Goal: Task Accomplishment & Management: Manage account settings

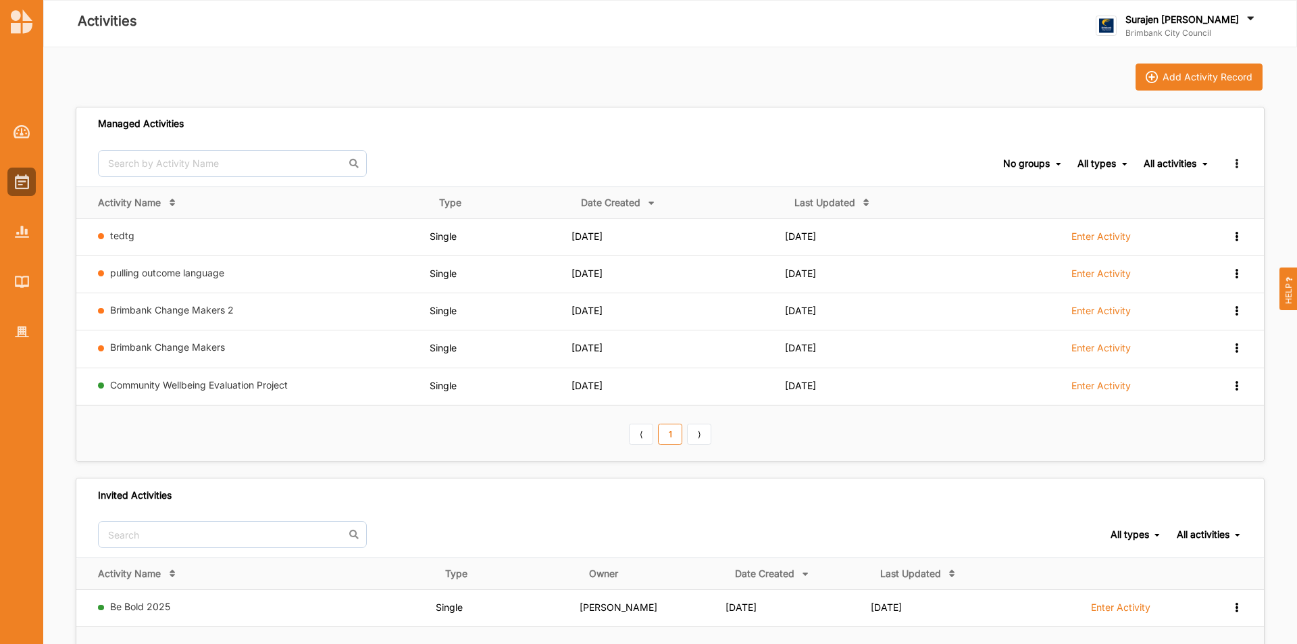
click at [1235, 18] on label "Surajen [PERSON_NAME]" at bounding box center [1181, 20] width 113 height 12
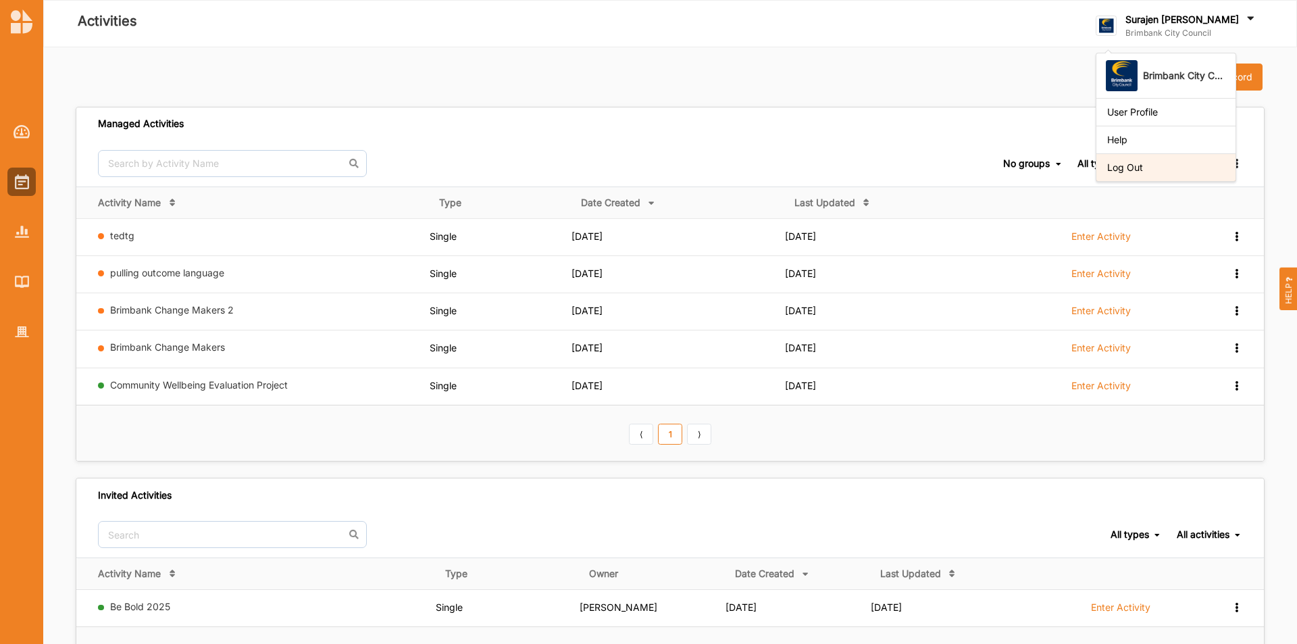
click at [1227, 157] on div "Log Out" at bounding box center [1165, 167] width 139 height 28
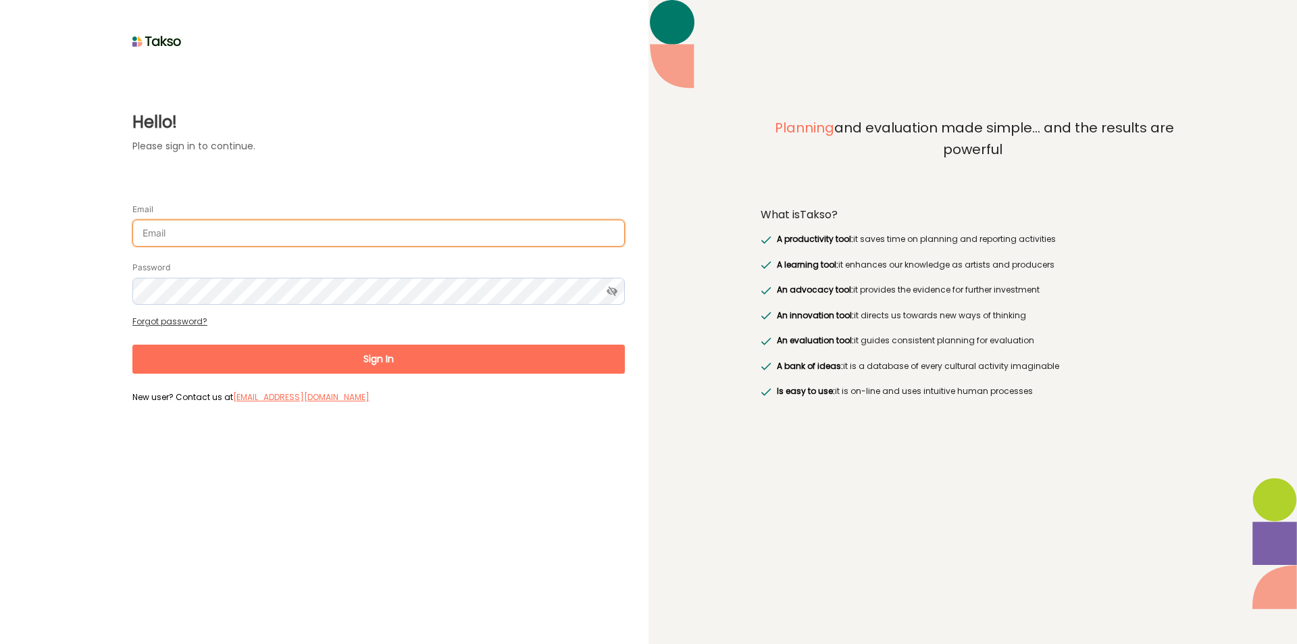
click at [369, 233] on input "Email" at bounding box center [378, 233] width 492 height 27
type input "[EMAIL_ADDRESS][DOMAIN_NAME]"
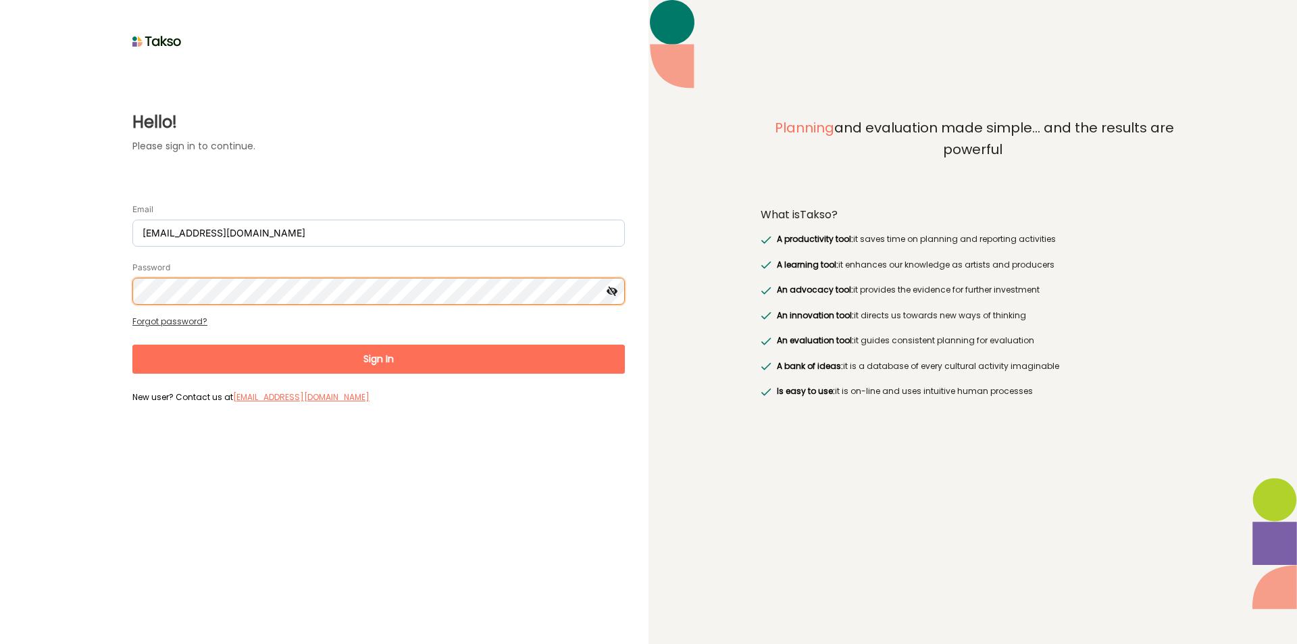
click at [132, 344] on button "Sign In" at bounding box center [378, 358] width 492 height 29
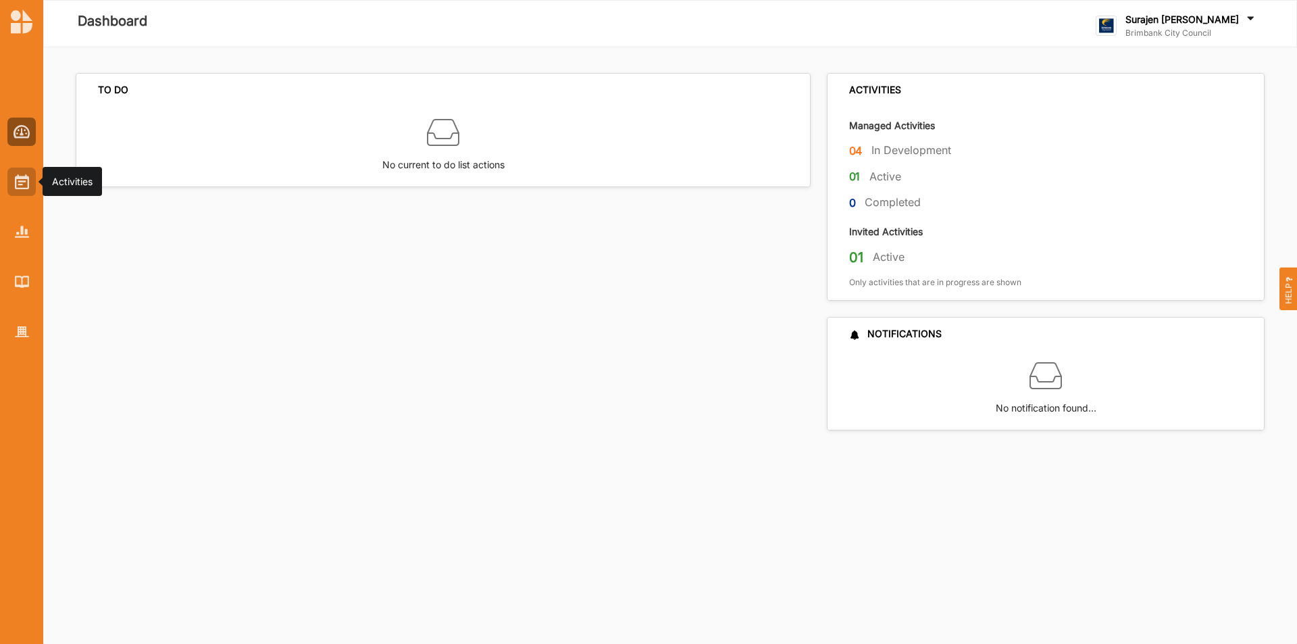
click at [11, 178] on div at bounding box center [21, 182] width 28 height 28
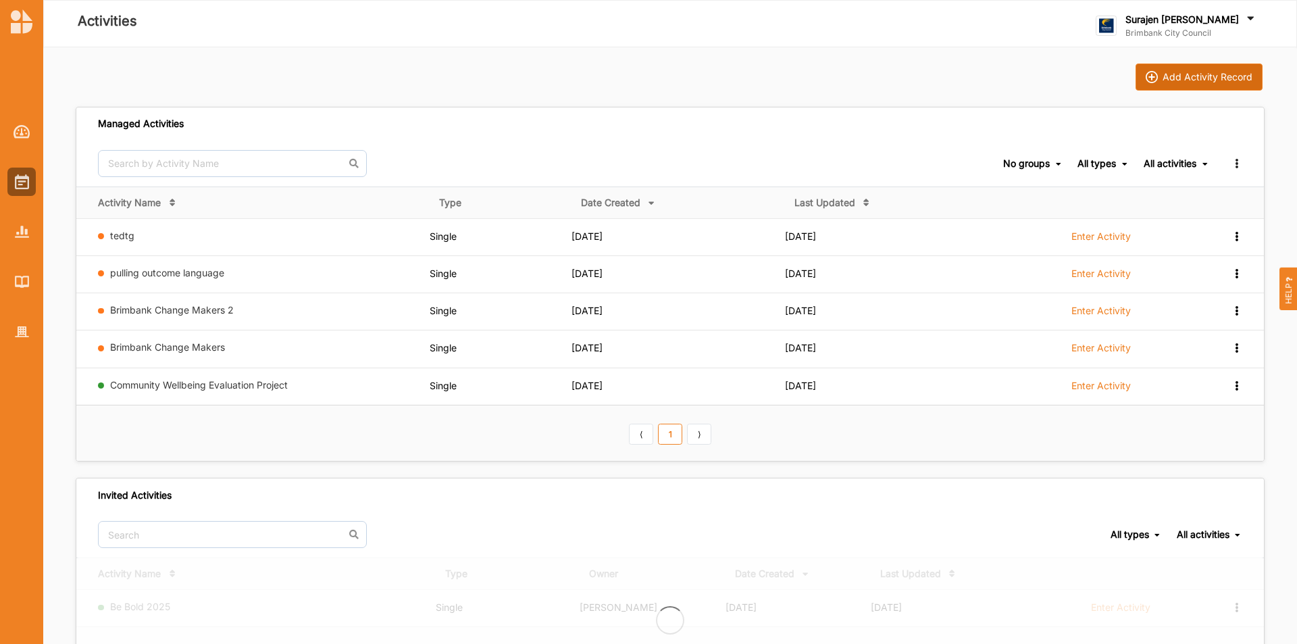
click at [1184, 80] on div "Add Activity Record" at bounding box center [1207, 77] width 90 height 12
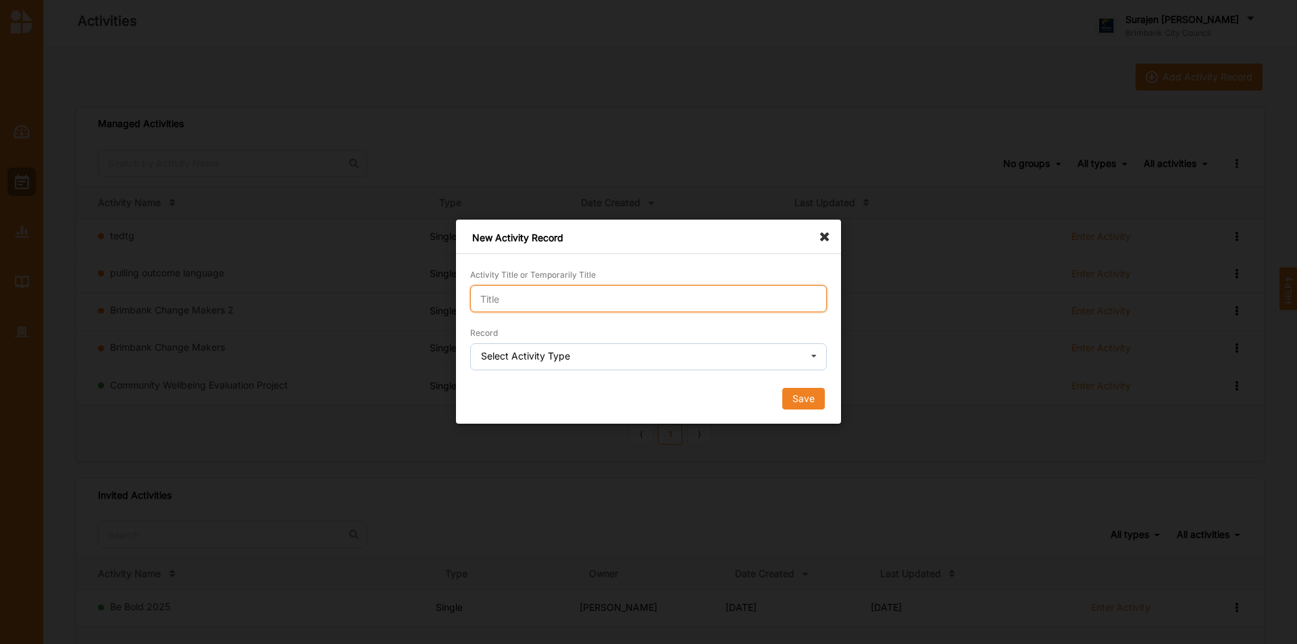
click at [511, 299] on input "Activity Title or Temporarily Title" at bounding box center [648, 298] width 357 height 27
type input "domain unlock"
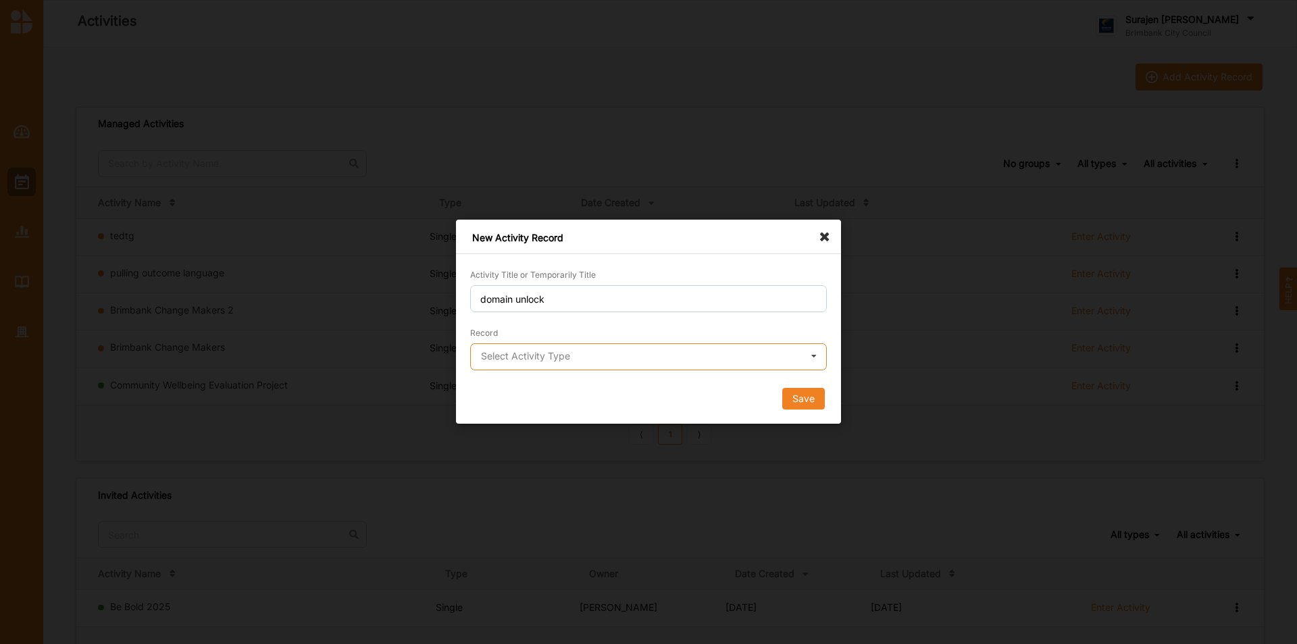
click at [596, 365] on input "text" at bounding box center [648, 357] width 355 height 27
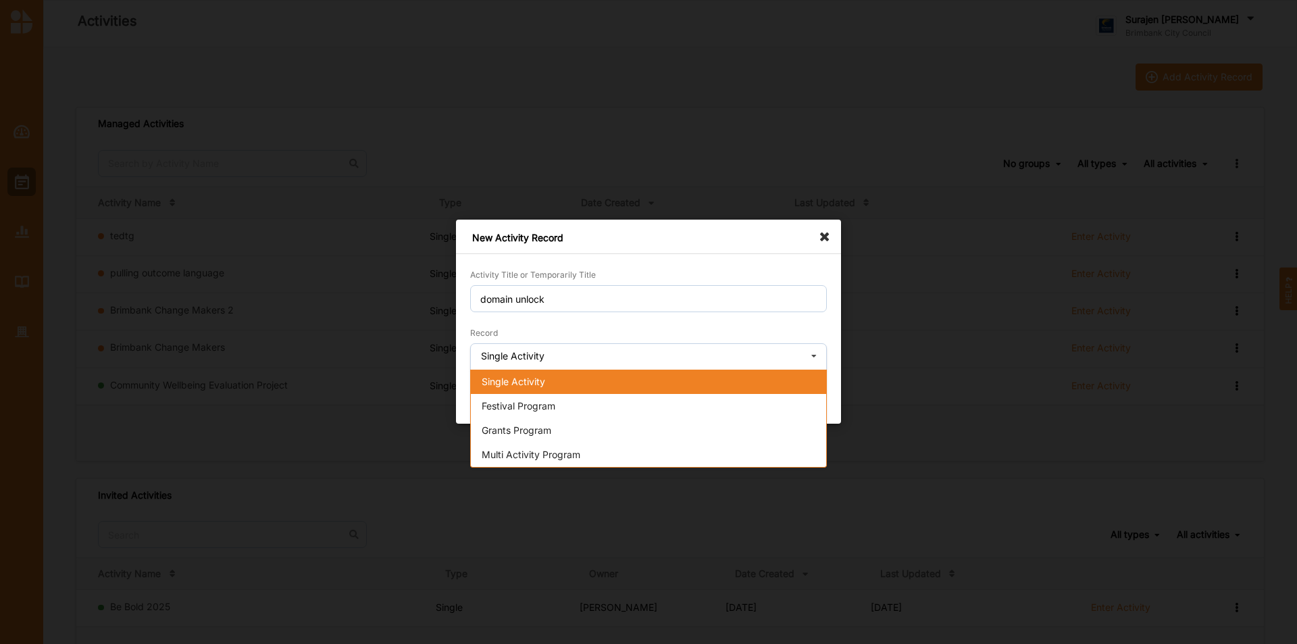
click at [565, 382] on div "Single Activity" at bounding box center [648, 381] width 355 height 24
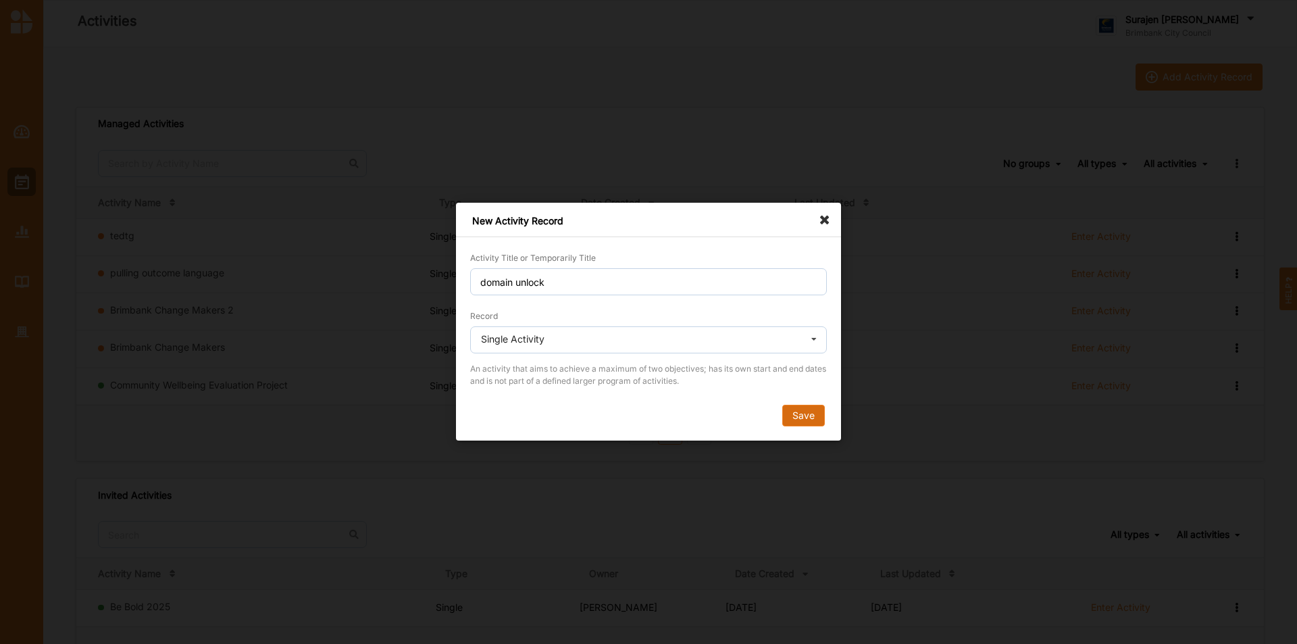
click at [816, 428] on div "Activity Title or Temporarily Title domain unlock Record Single Activity Single…" at bounding box center [648, 346] width 385 height 190
click at [813, 420] on button "Save" at bounding box center [803, 416] width 43 height 22
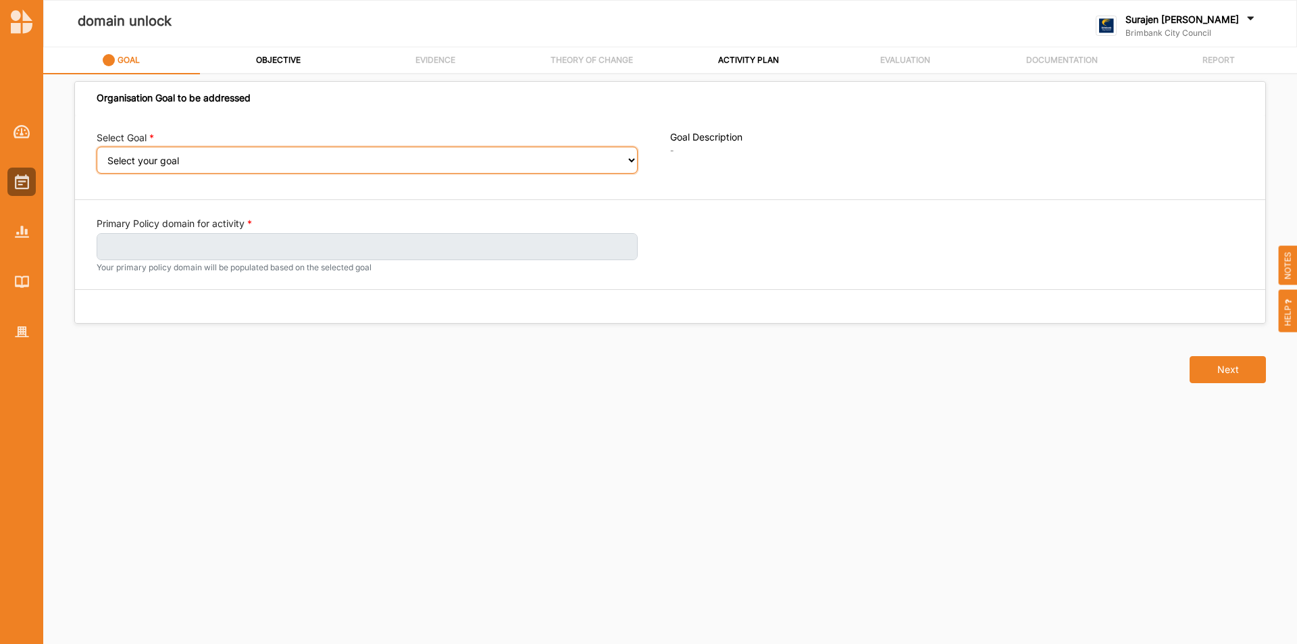
click at [184, 153] on select "Select your goal People: Social connection and wellbeing People: Healthy active…" at bounding box center [367, 160] width 541 height 27
select select "389"
click at [97, 156] on select "Select your goal People: Social connection and wellbeing People: Healthy active…" at bounding box center [367, 160] width 541 height 27
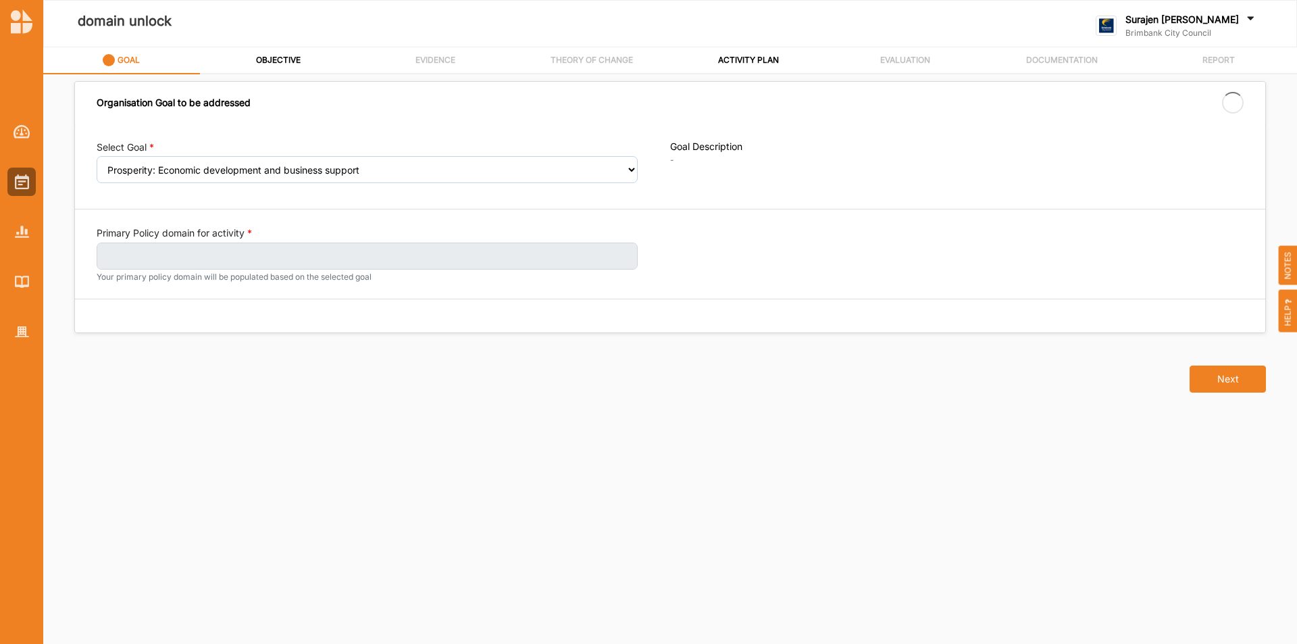
select select "389"
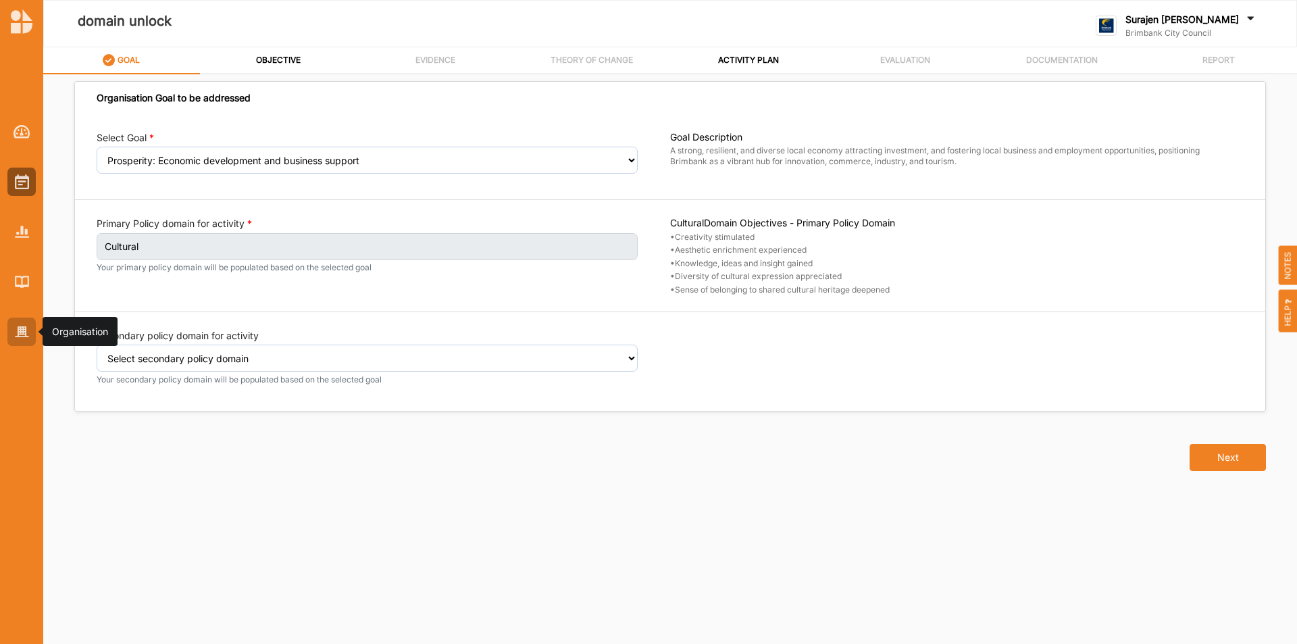
click at [9, 326] on div at bounding box center [21, 331] width 28 height 28
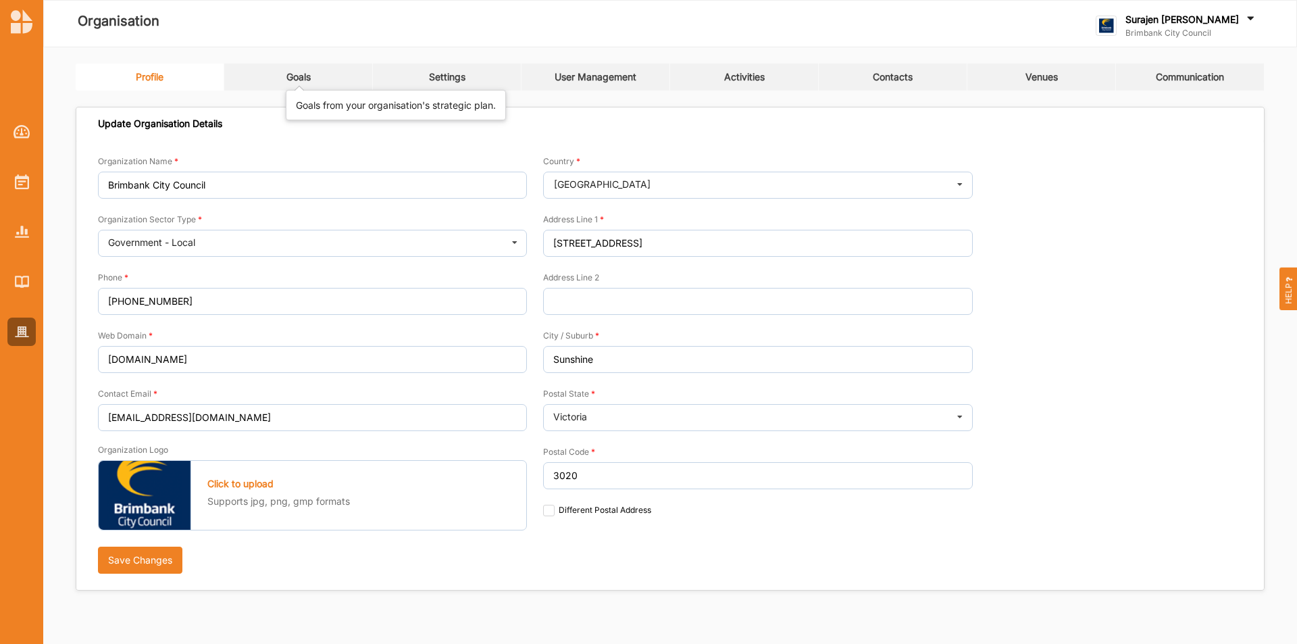
click at [307, 77] on div "Goals" at bounding box center [298, 77] width 24 height 12
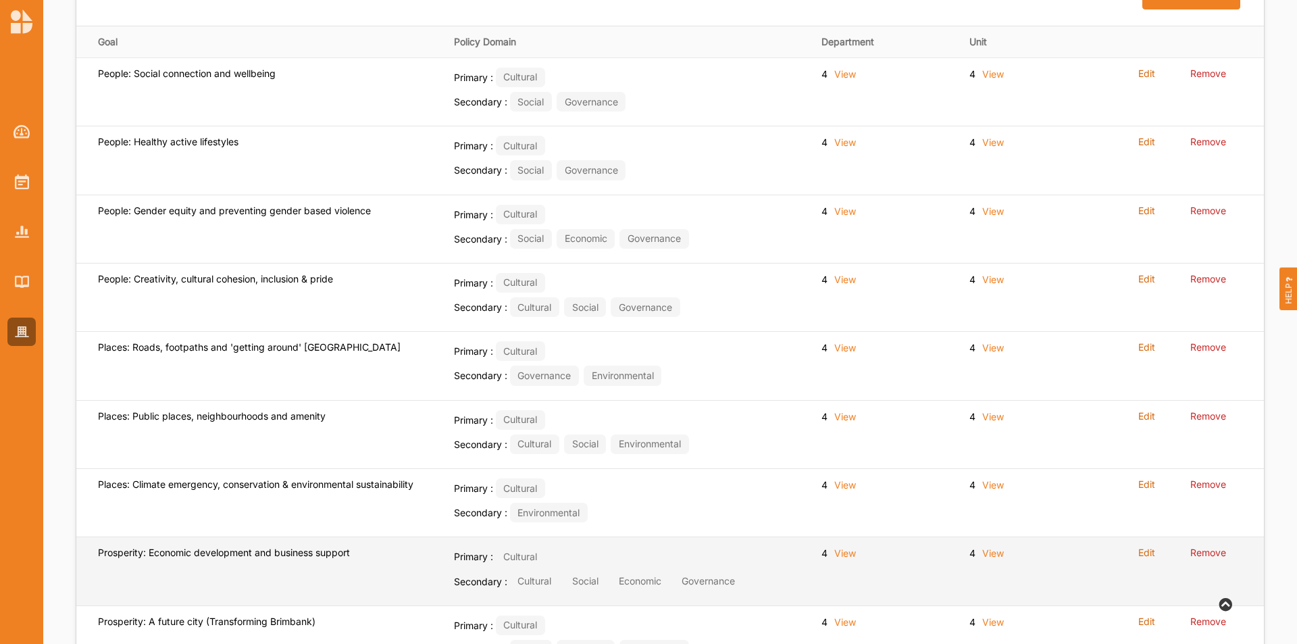
scroll to position [338, 0]
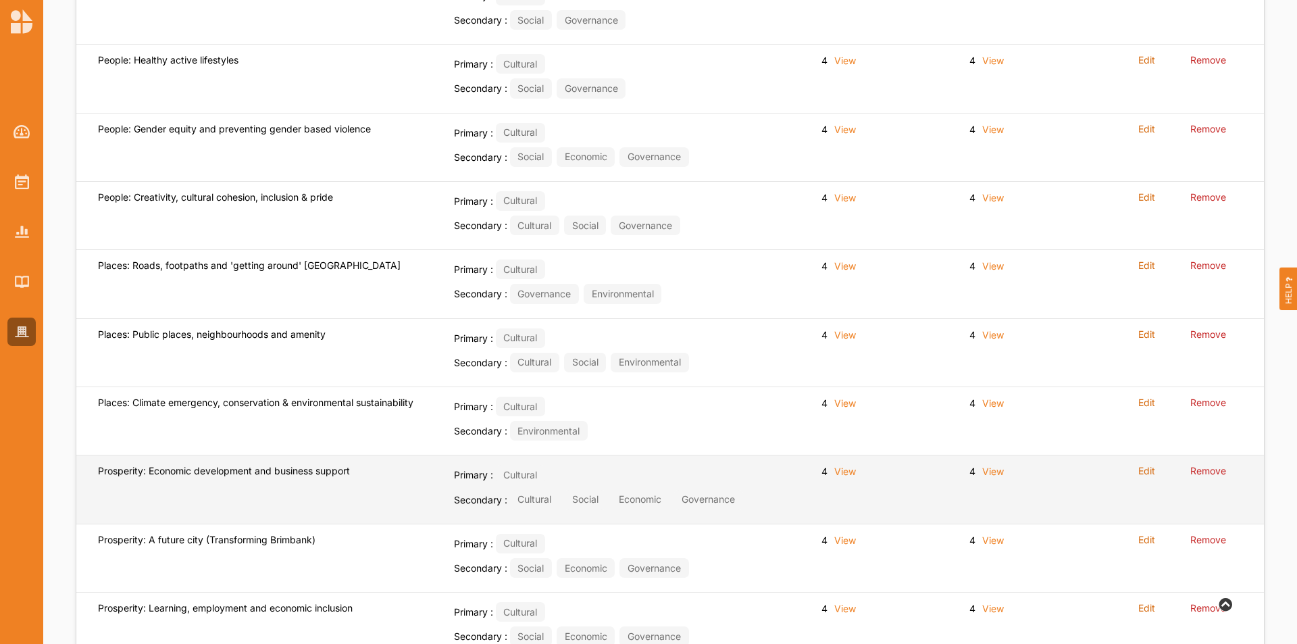
click at [1148, 469] on label "Edit" at bounding box center [1146, 471] width 17 height 12
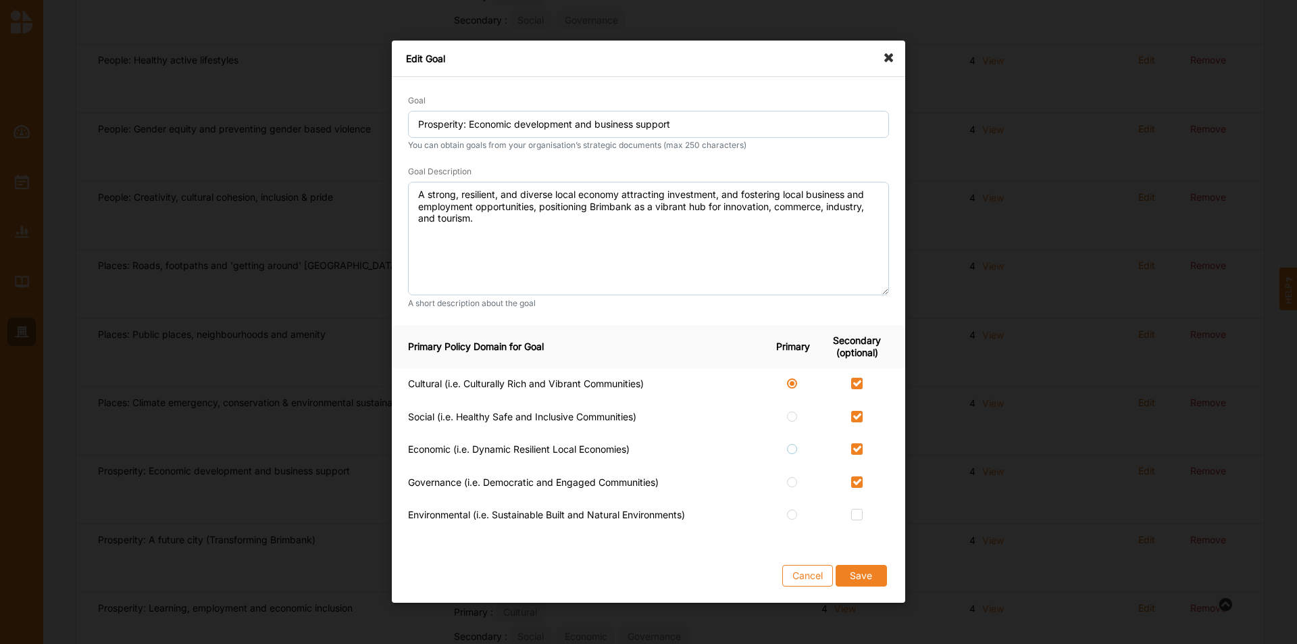
click at [795, 444] on label at bounding box center [792, 444] width 11 height 0
radio input "false"
radio input "true"
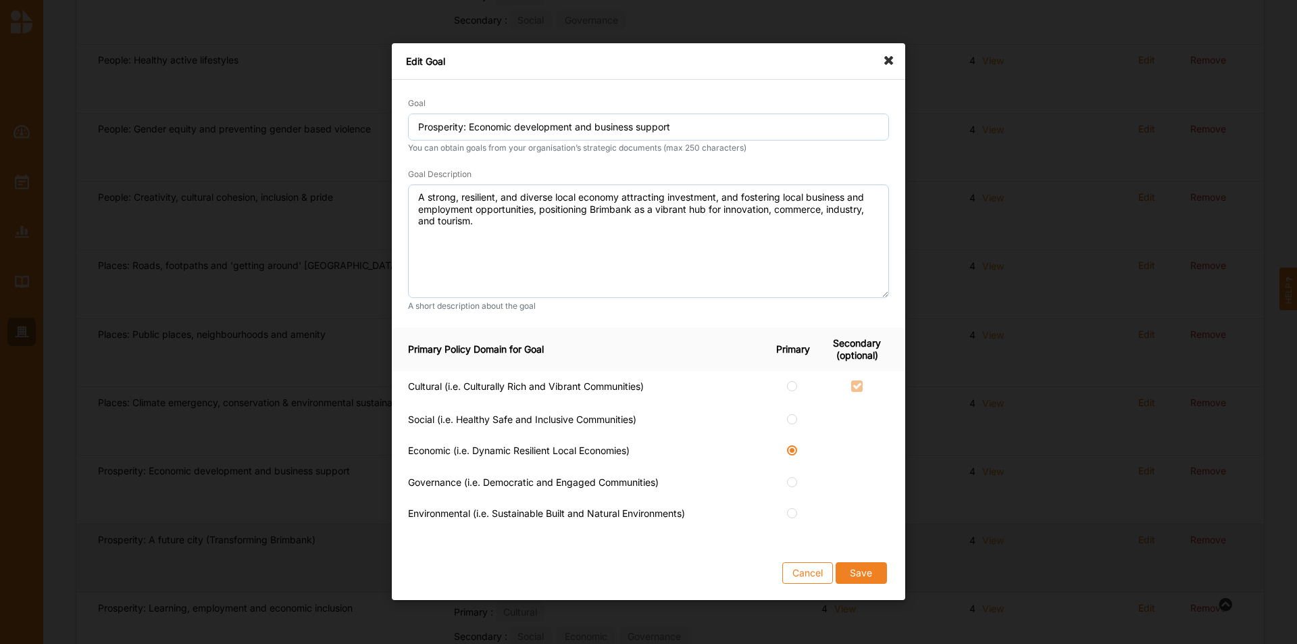
drag, startPoint x: 804, startPoint y: 574, endPoint x: 815, endPoint y: 571, distance: 11.1
click at [810, 572] on button "Cancel" at bounding box center [807, 574] width 51 height 22
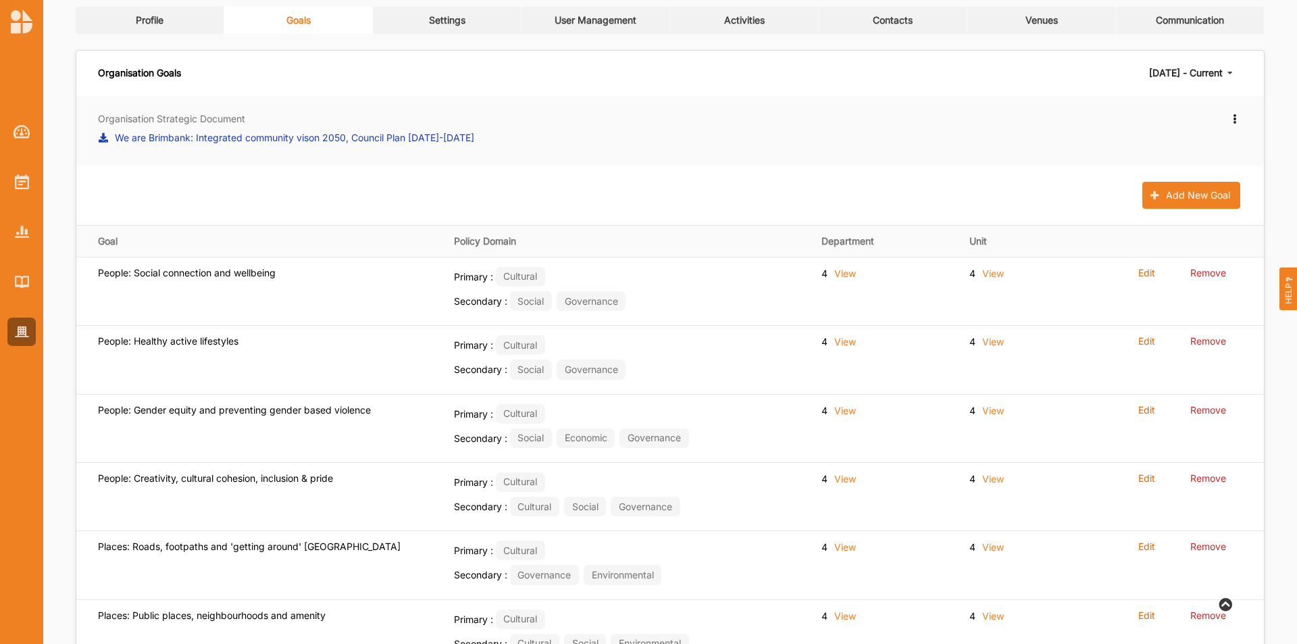
scroll to position [33, 0]
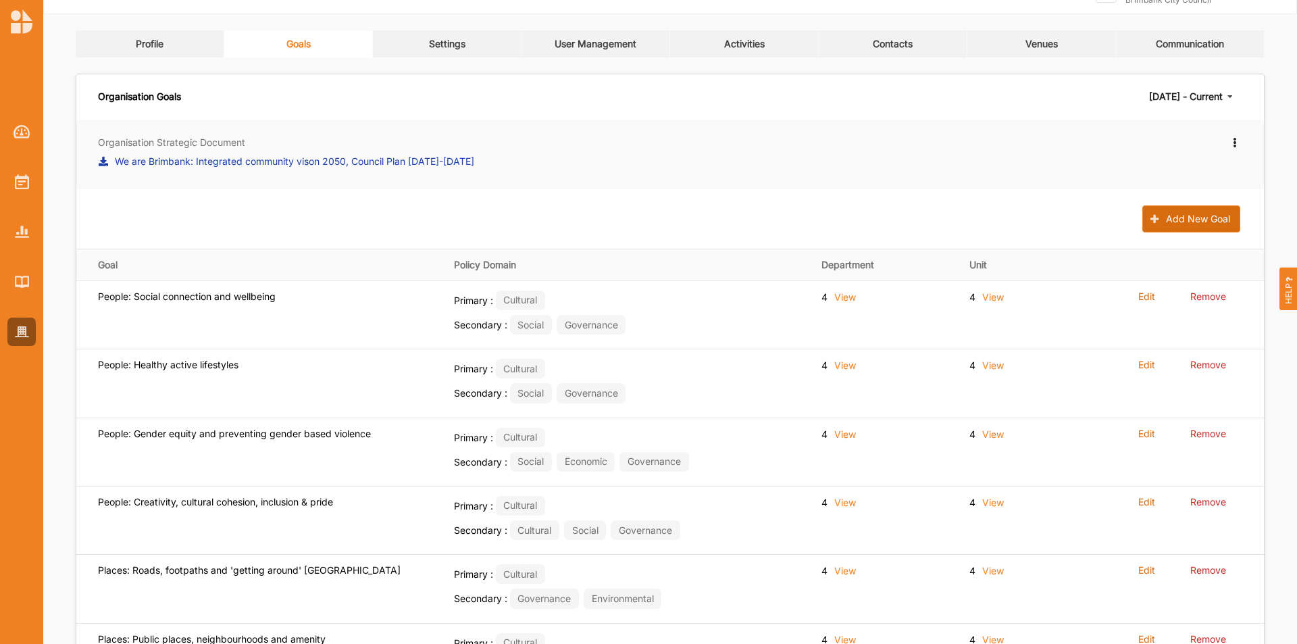
click at [1182, 218] on button "Add New Goal" at bounding box center [1191, 218] width 98 height 27
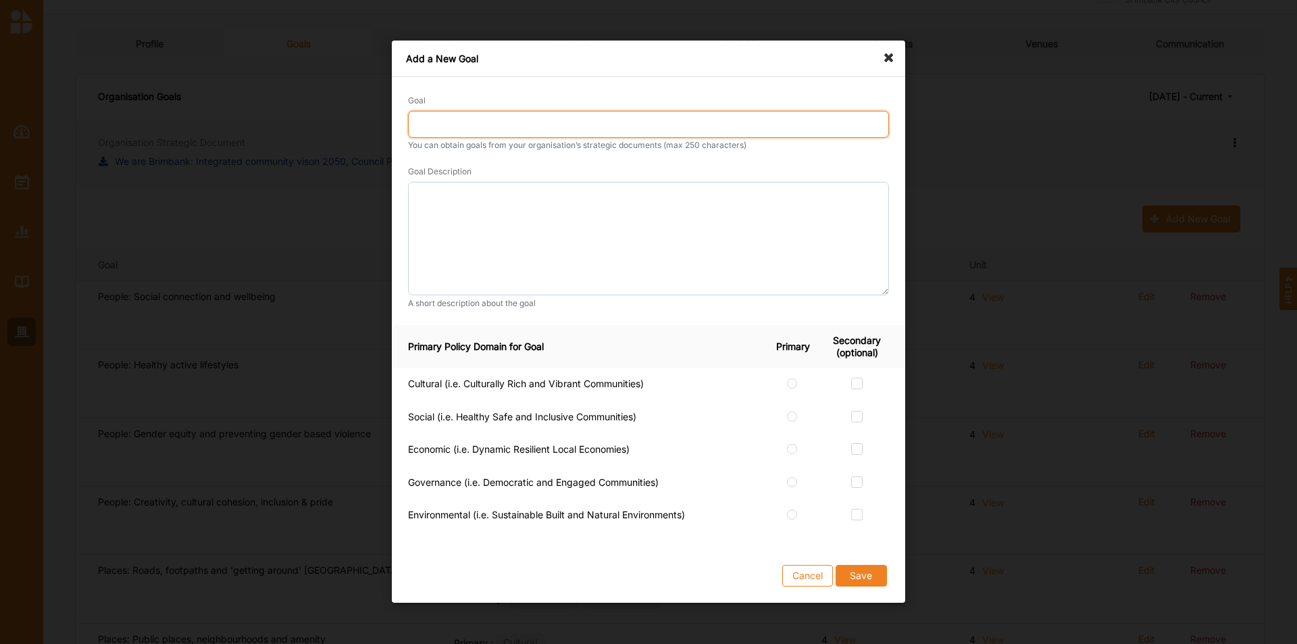
click at [496, 122] on input "Goal" at bounding box center [648, 124] width 481 height 27
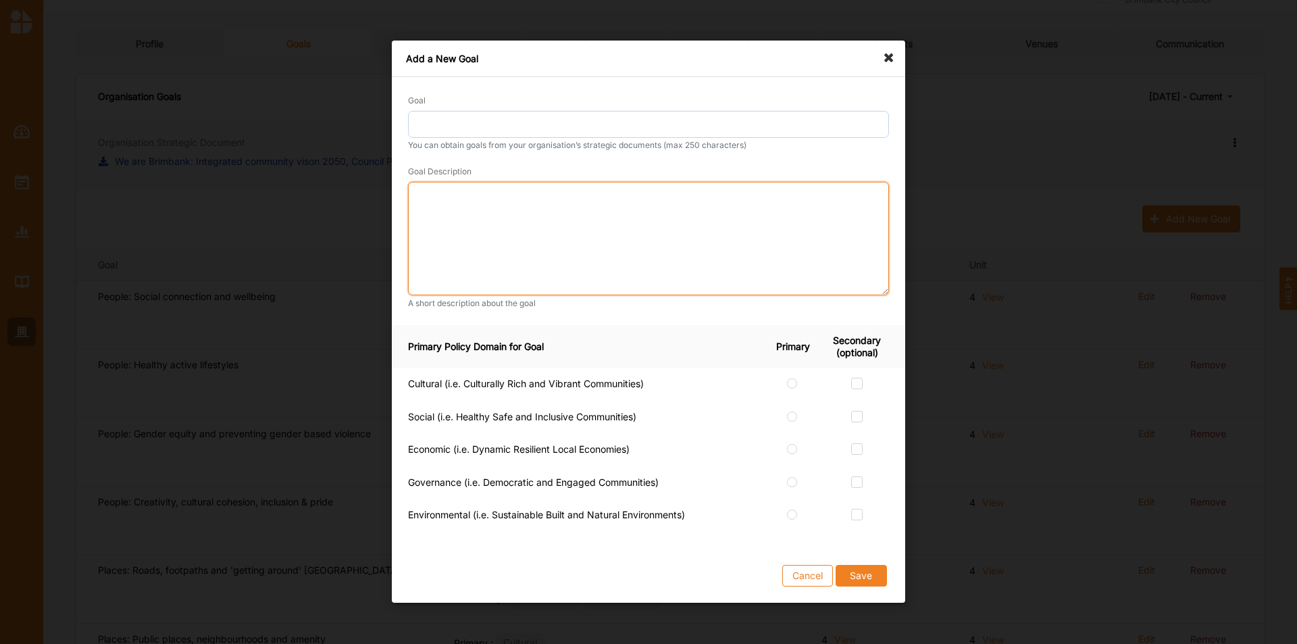
click at [427, 206] on textarea at bounding box center [648, 238] width 481 height 113
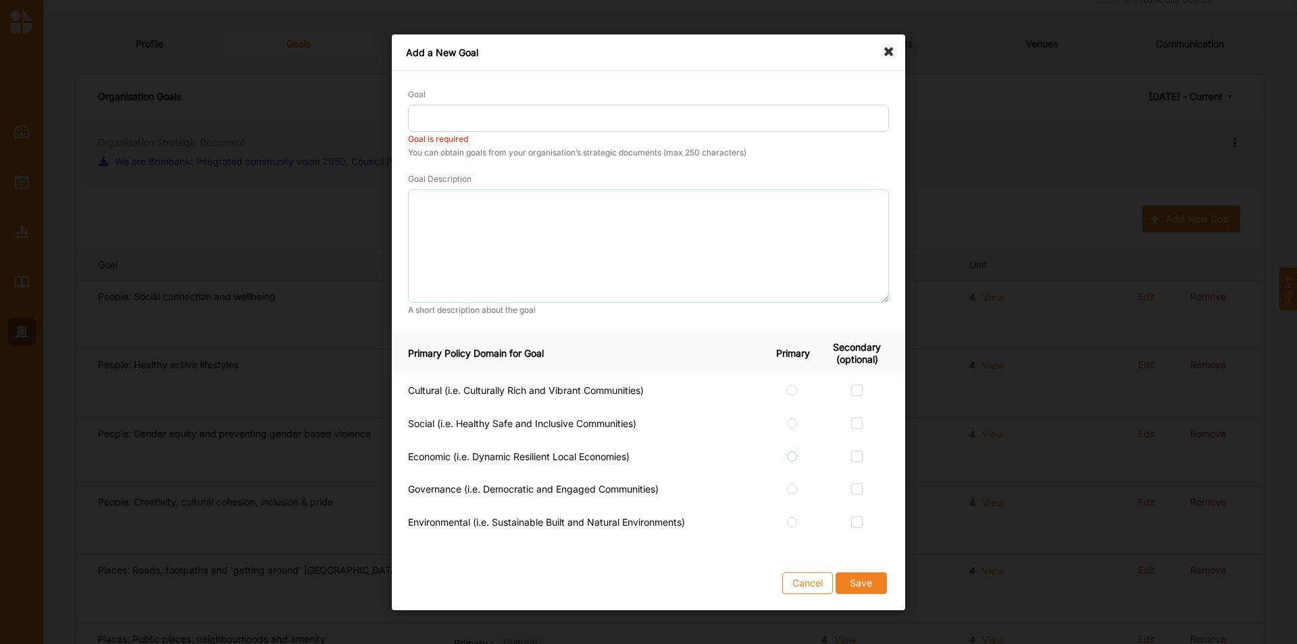
click at [794, 450] on label at bounding box center [792, 450] width 11 height 0
checkbox input "true"
radio input "true"
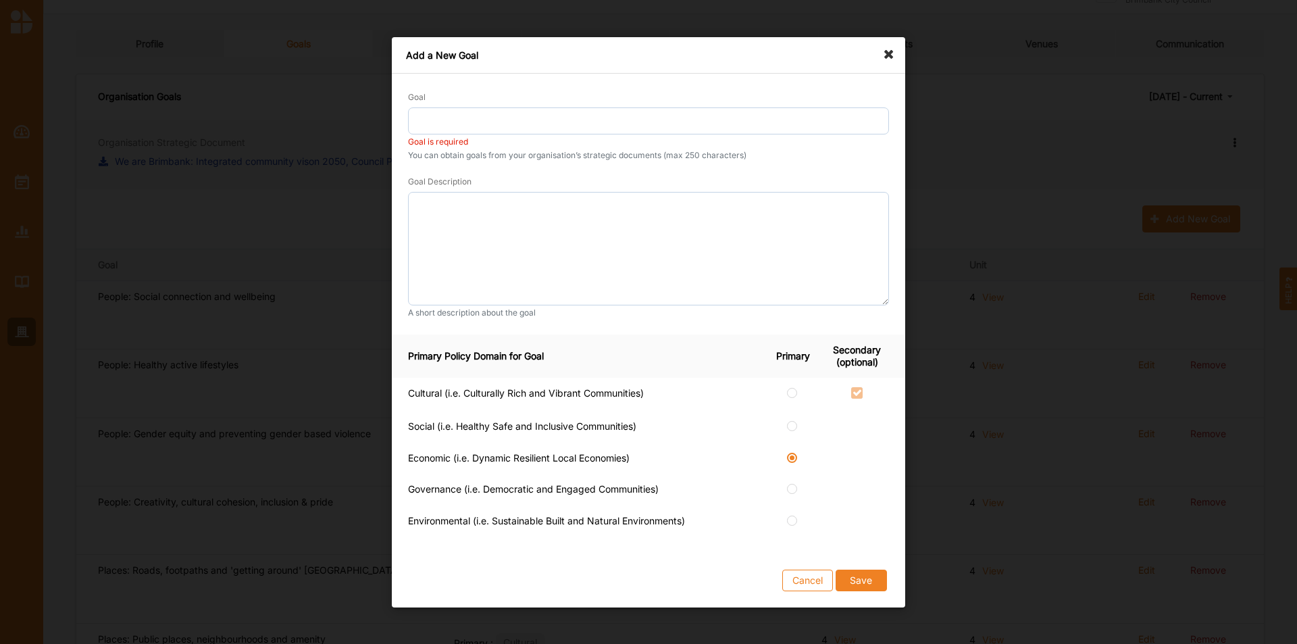
drag, startPoint x: 853, startPoint y: 446, endPoint x: 856, endPoint y: 468, distance: 22.5
click at [854, 446] on td at bounding box center [865, 451] width 80 height 19
click at [798, 576] on button "Cancel" at bounding box center [807, 580] width 51 height 22
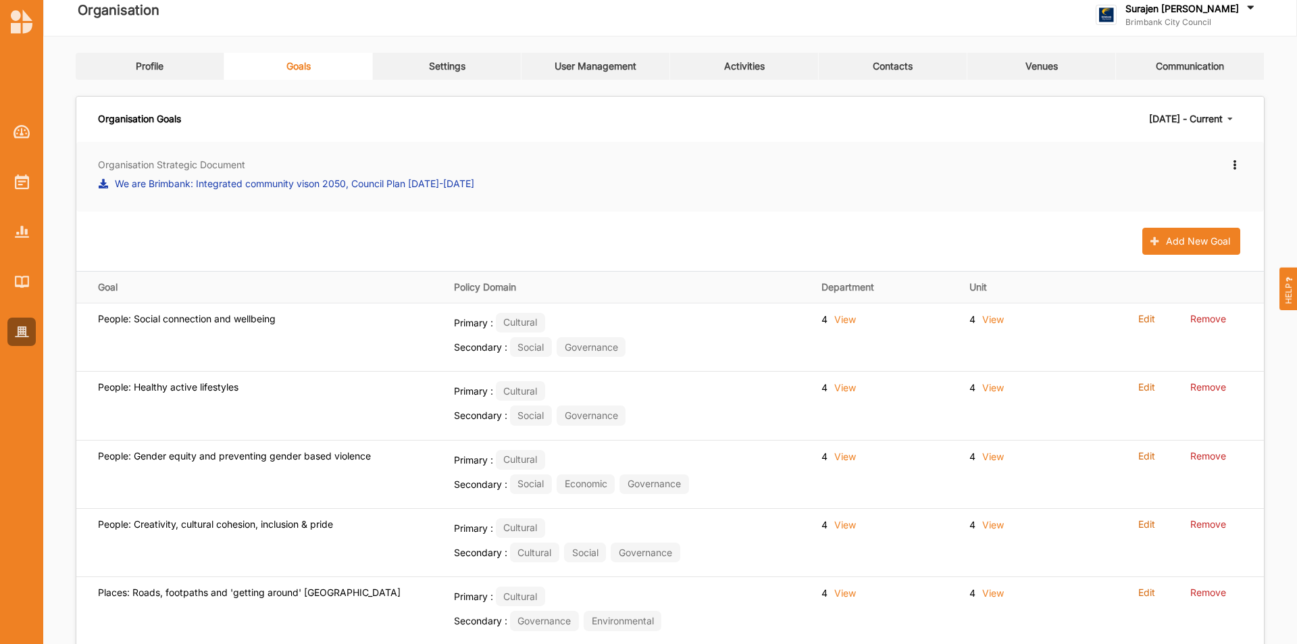
scroll to position [0, 0]
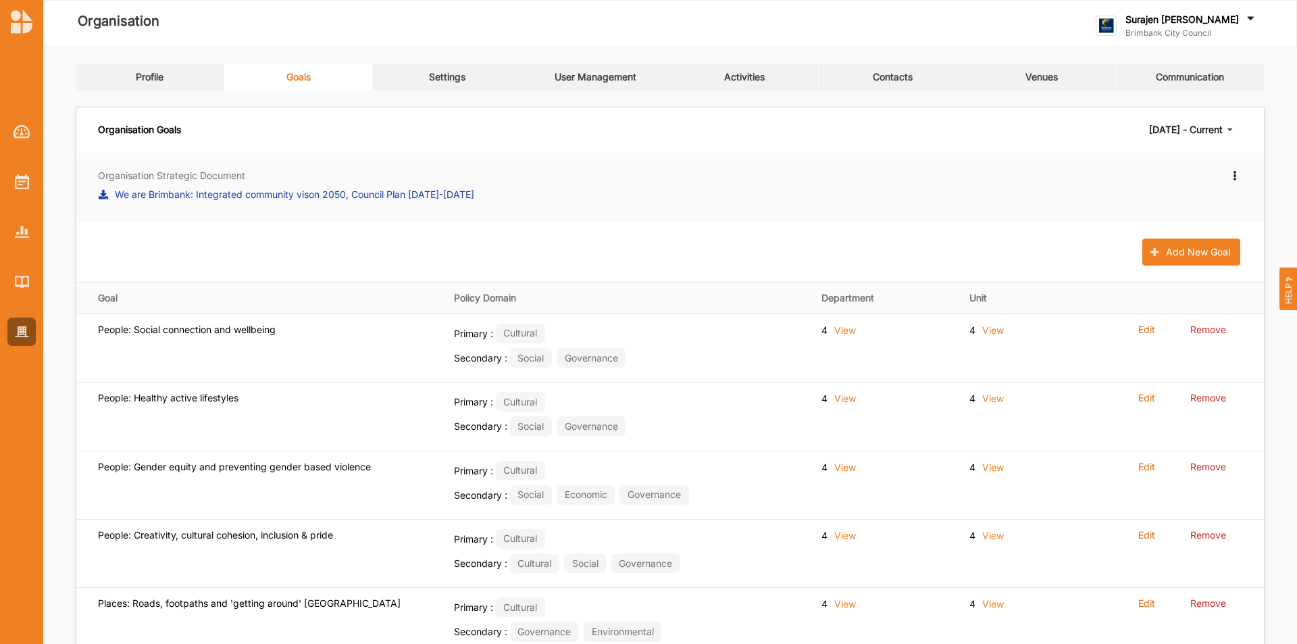
click at [1199, 20] on label "Surajen [PERSON_NAME]" at bounding box center [1181, 20] width 113 height 12
click at [1178, 172] on div "Log Out" at bounding box center [1166, 167] width 118 height 12
